Goal: Information Seeking & Learning: Learn about a topic

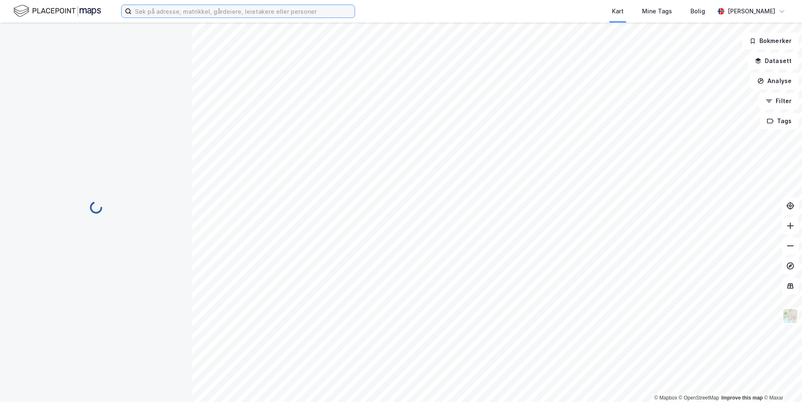
click at [170, 17] on input at bounding box center [243, 11] width 223 height 13
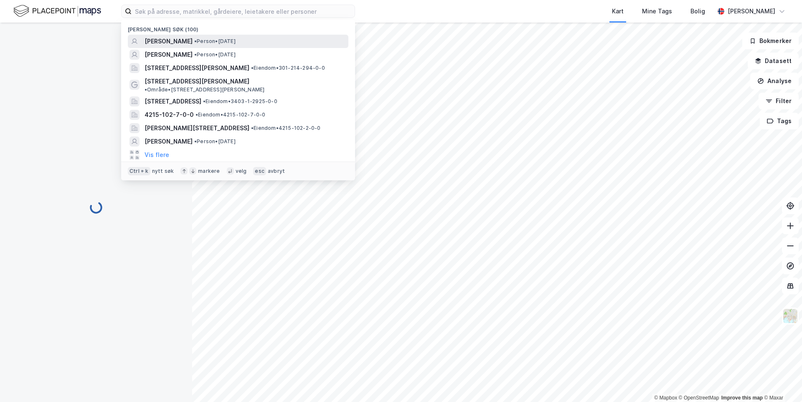
click at [169, 43] on span "[PERSON_NAME]" at bounding box center [169, 41] width 48 height 10
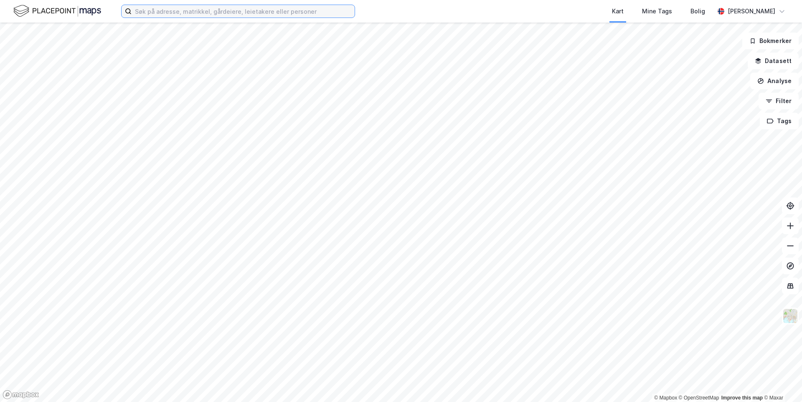
click at [189, 11] on input at bounding box center [243, 11] width 223 height 13
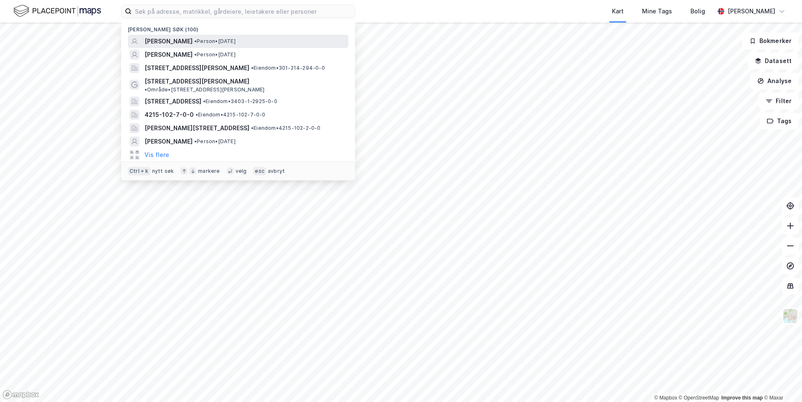
click at [179, 42] on span "[PERSON_NAME]" at bounding box center [169, 41] width 48 height 10
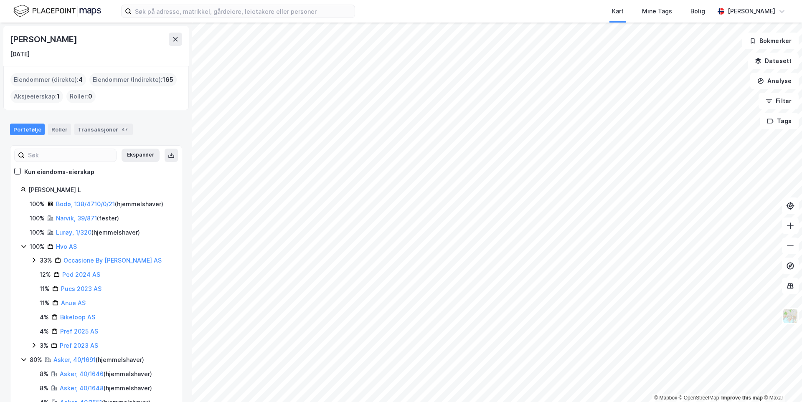
scroll to position [26, 0]
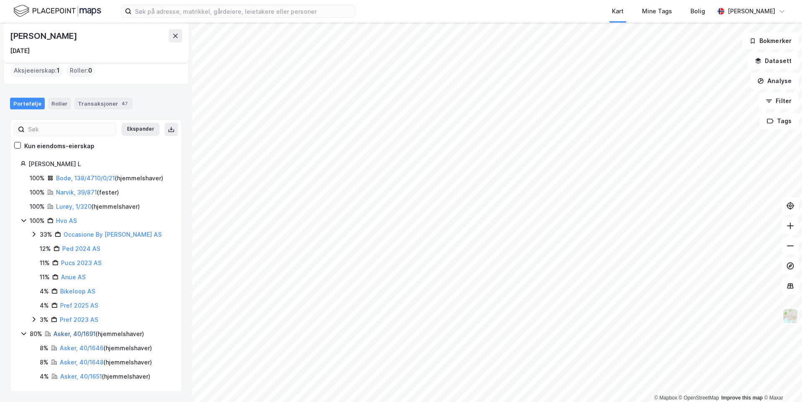
click at [74, 331] on link "Asker, 40/1691" at bounding box center [74, 334] width 42 height 7
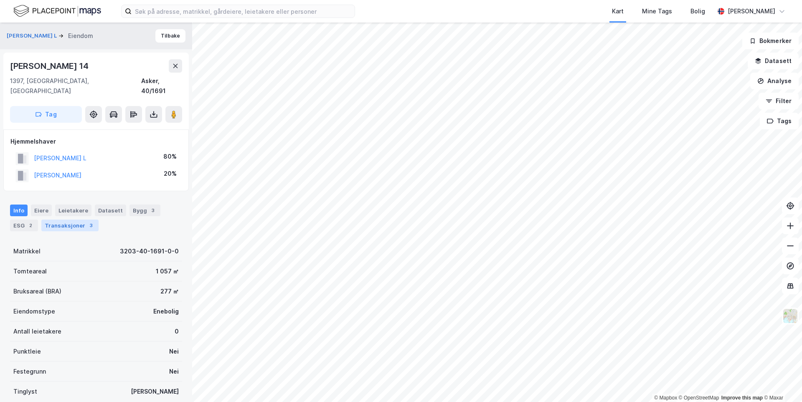
click at [67, 220] on div "Transaksjoner 3" at bounding box center [69, 226] width 57 height 12
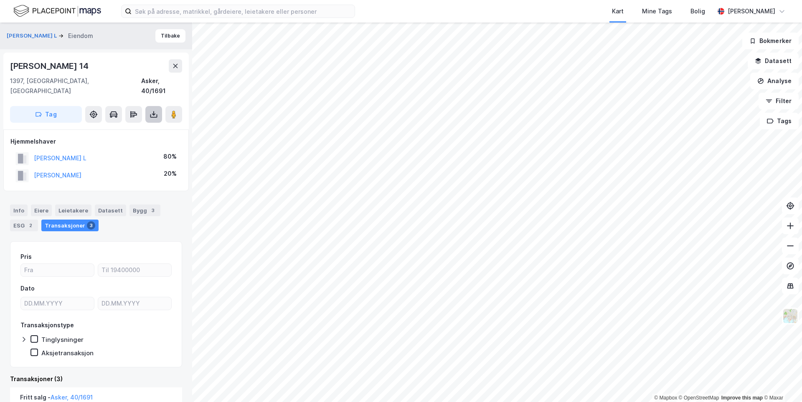
click at [156, 112] on button at bounding box center [153, 114] width 17 height 17
click at [149, 127] on div "Last ned grunnbok" at bounding box center [117, 131] width 89 height 13
click at [0, 0] on button "[PERSON_NAME]" at bounding box center [0, 0] width 0 height 0
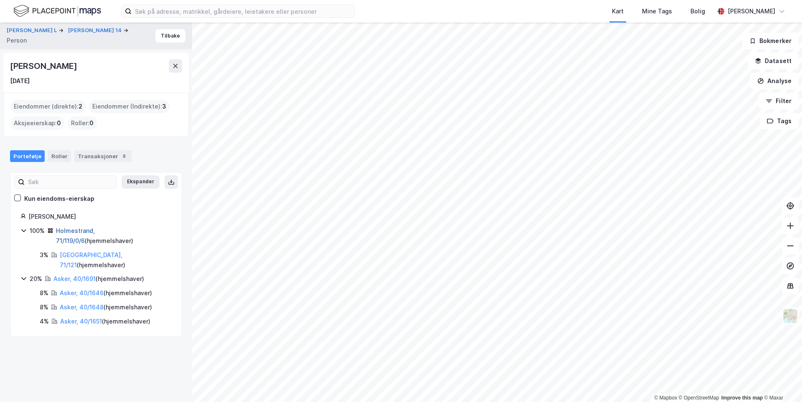
click at [95, 234] on link "Holmestrand, 71/119/0/6" at bounding box center [75, 235] width 39 height 17
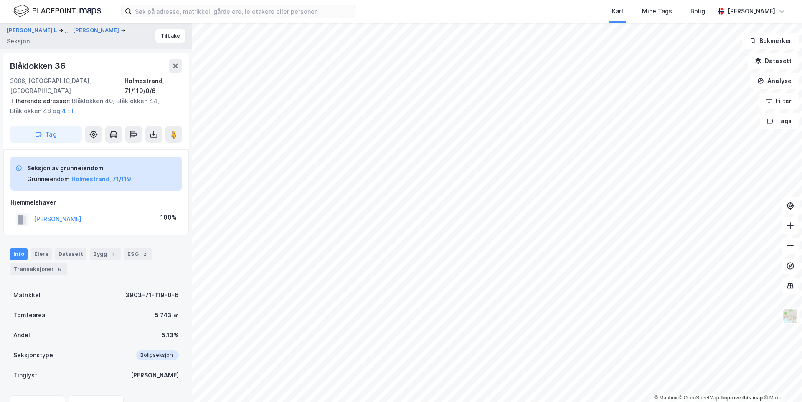
scroll to position [0, 0]
click at [37, 263] on div "Transaksjoner 6" at bounding box center [38, 269] width 57 height 12
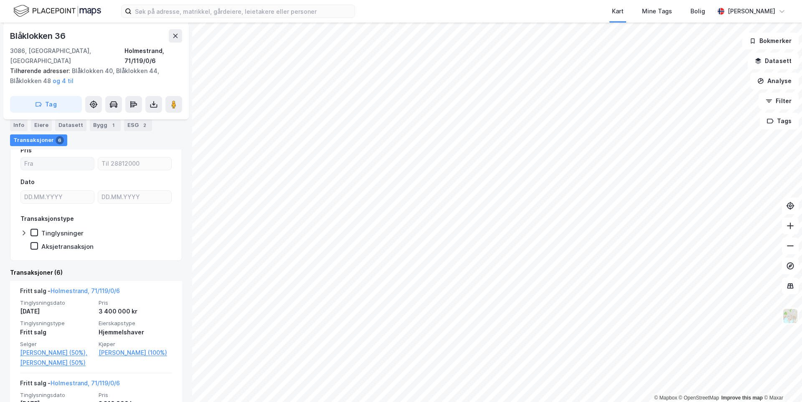
scroll to position [155, 0]
